Goal: Find specific page/section: Locate item on page

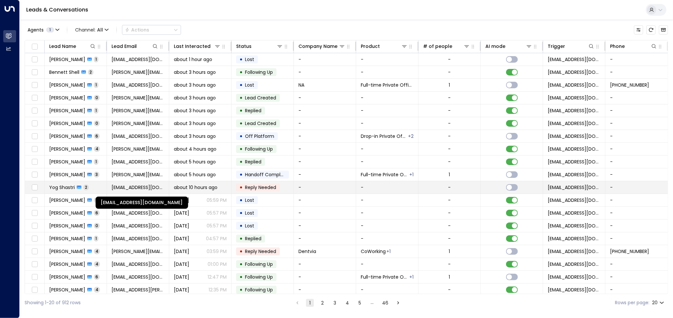
click at [129, 186] on span "[EMAIL_ADDRESS][DOMAIN_NAME]" at bounding box center [137, 187] width 53 height 7
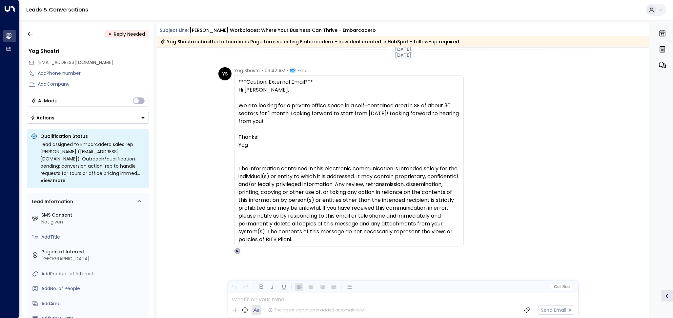
scroll to position [595, 0]
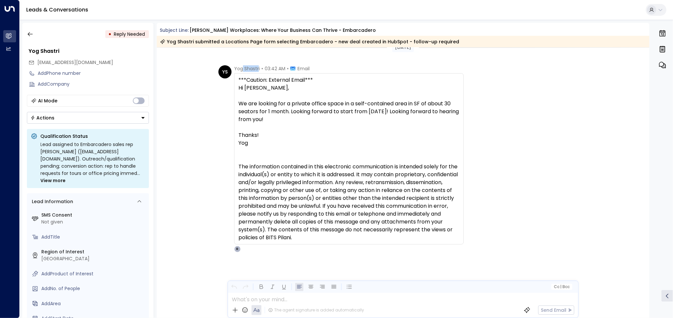
drag, startPoint x: 258, startPoint y: 67, endPoint x: 242, endPoint y: 68, distance: 15.8
click at [242, 68] on span "Yog Shastri" at bounding box center [247, 68] width 26 height 7
drag, startPoint x: 259, startPoint y: 69, endPoint x: 240, endPoint y: 68, distance: 19.0
click at [231, 70] on div "YS Yog Shastri • 03:42 AM • Email ***Caution: External Email*** Hi [PERSON_NAME…" at bounding box center [340, 158] width 245 height 187
copy span "Yog Shastri"
